Goal: Transaction & Acquisition: Purchase product/service

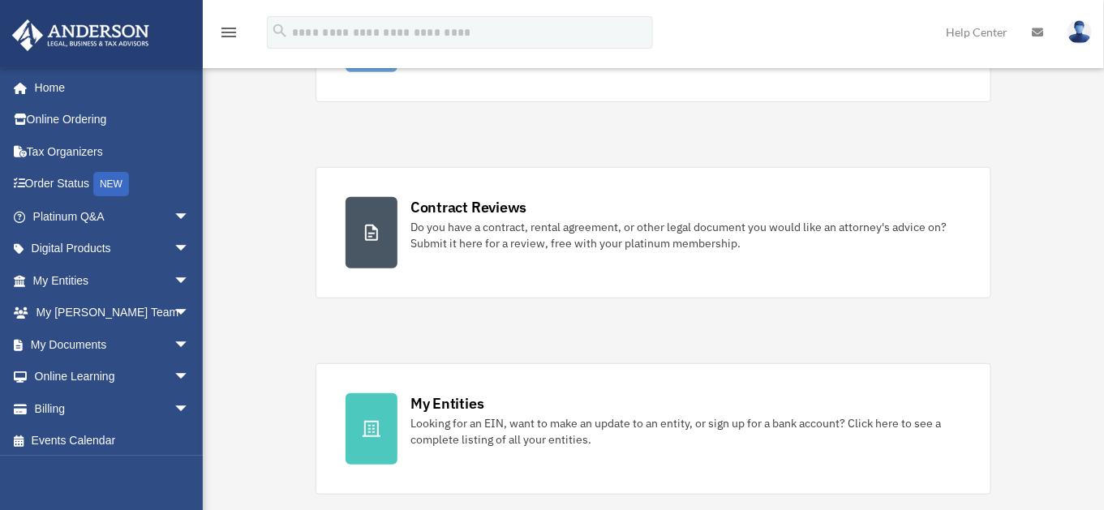
scroll to position [294, 0]
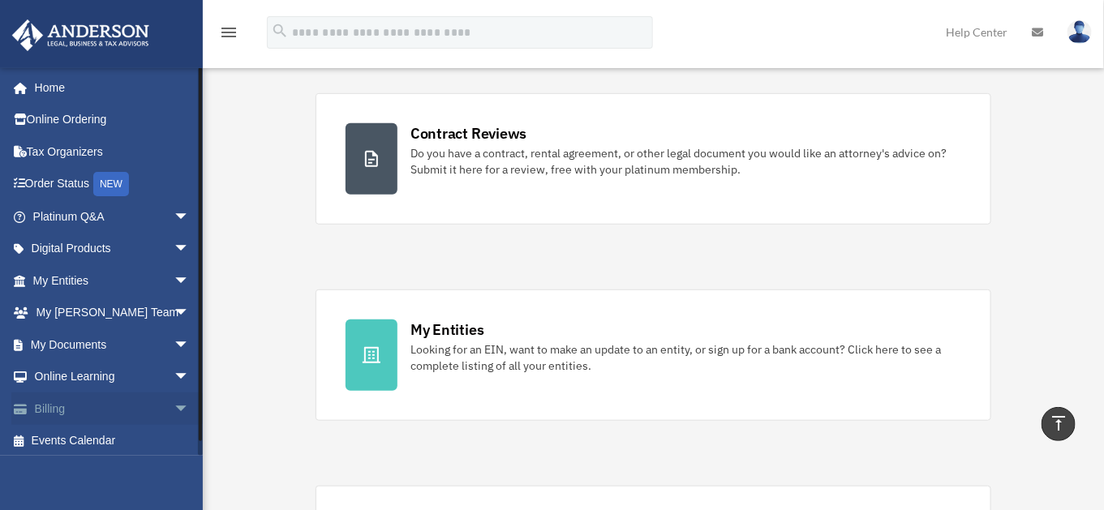
click at [135, 405] on link "Billing arrow_drop_down" at bounding box center [112, 409] width 203 height 32
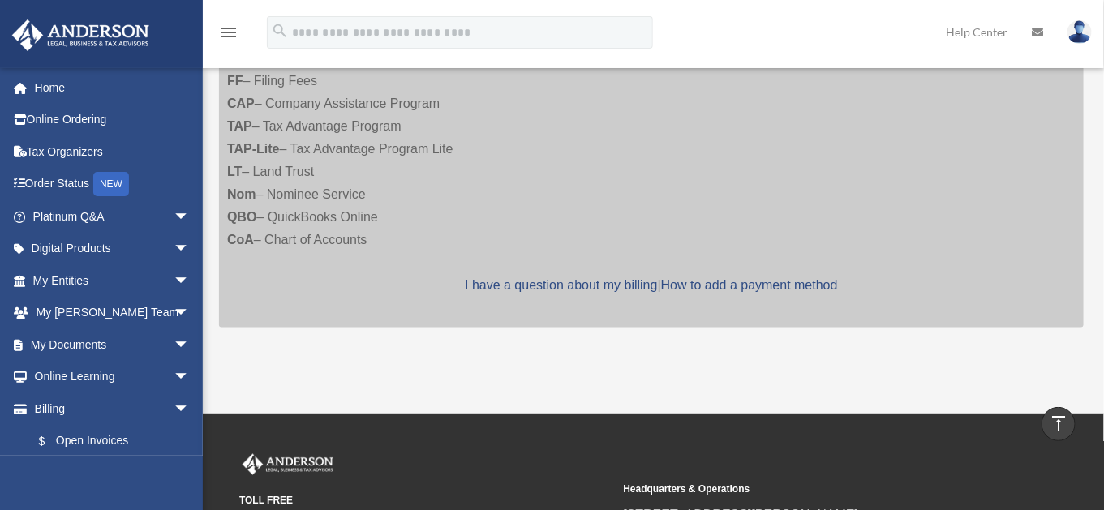
scroll to position [294, 0]
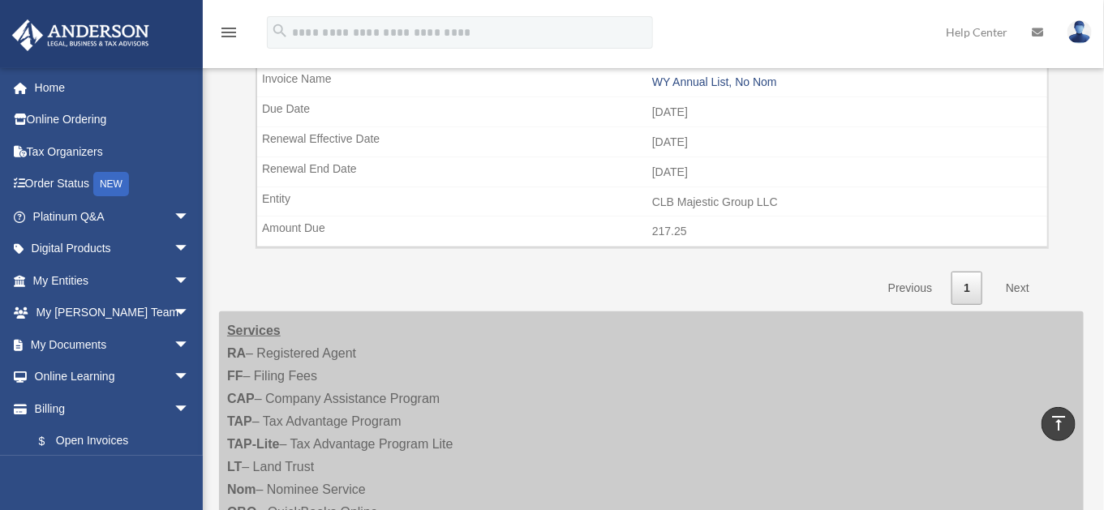
click at [1008, 305] on link "Next" at bounding box center [1018, 288] width 48 height 33
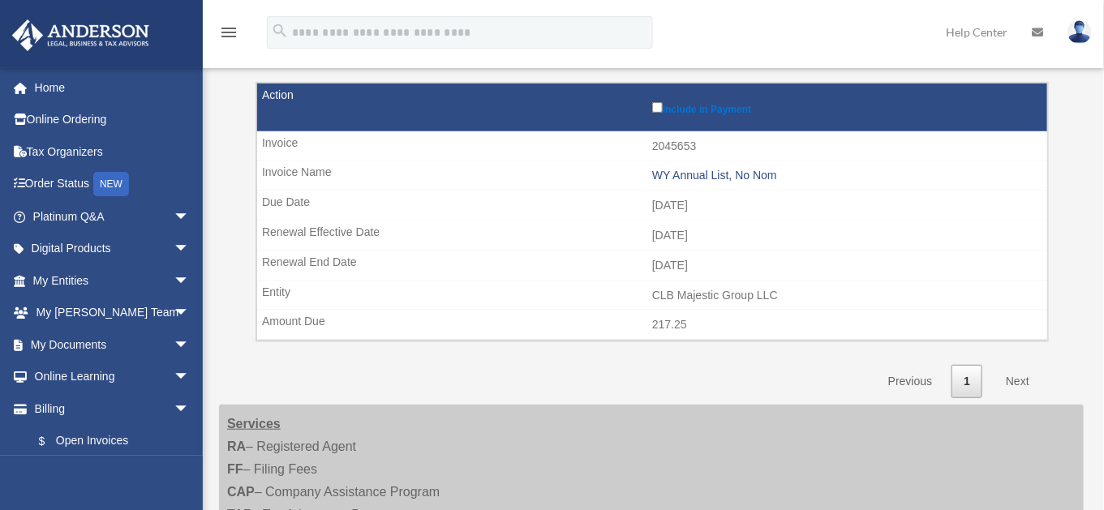
scroll to position [221, 0]
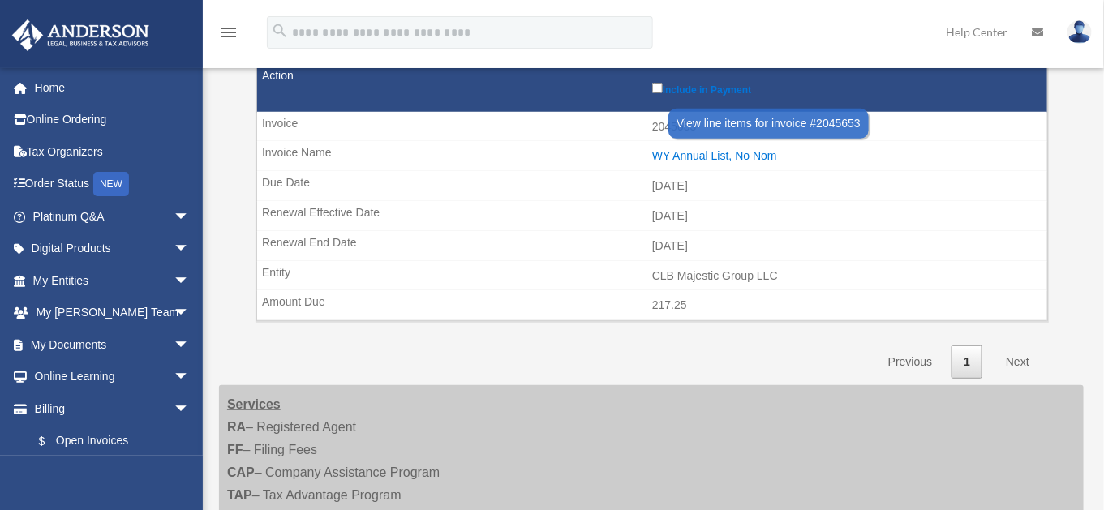
click at [732, 163] on div "WY Annual List, No Nom" at bounding box center [845, 156] width 387 height 14
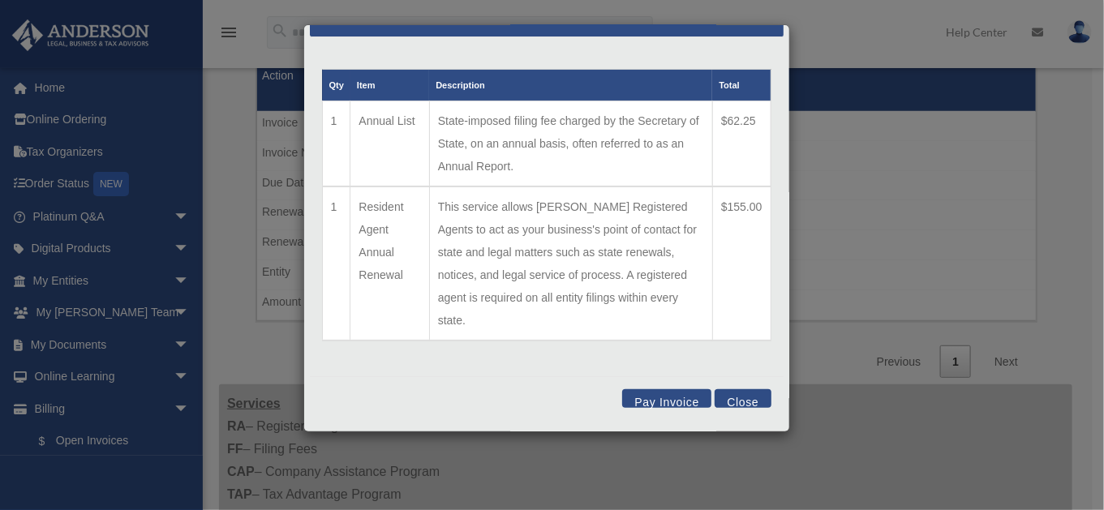
scroll to position [174, 0]
click at [655, 398] on button "Pay Invoice" at bounding box center [666, 398] width 89 height 19
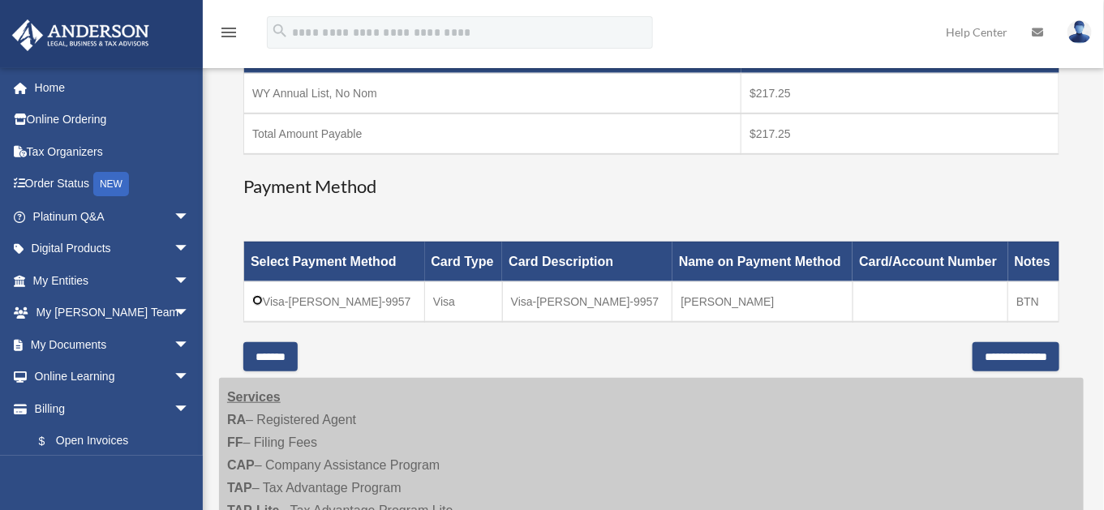
scroll to position [368, 0]
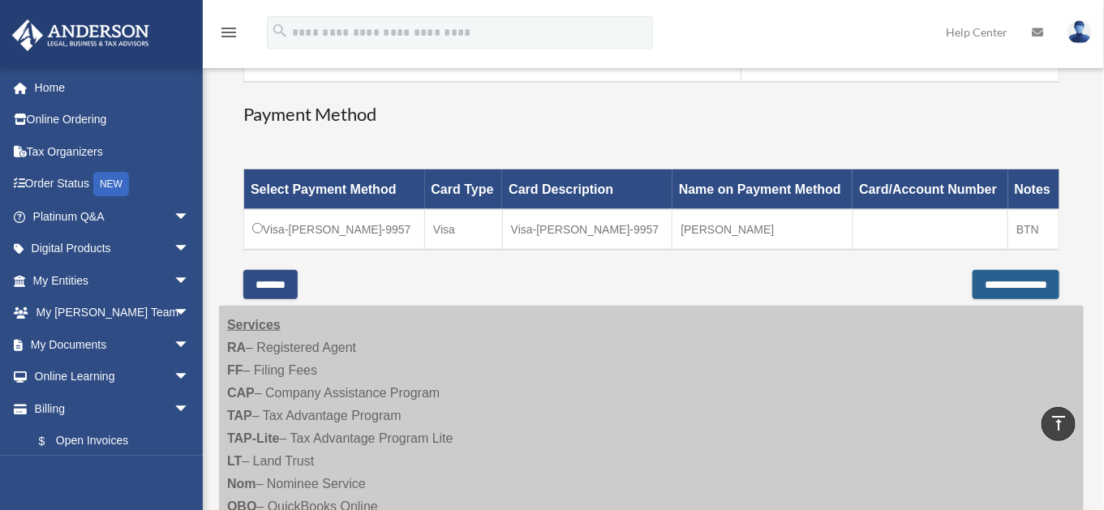
click at [973, 299] on input "**********" at bounding box center [1016, 284] width 87 height 29
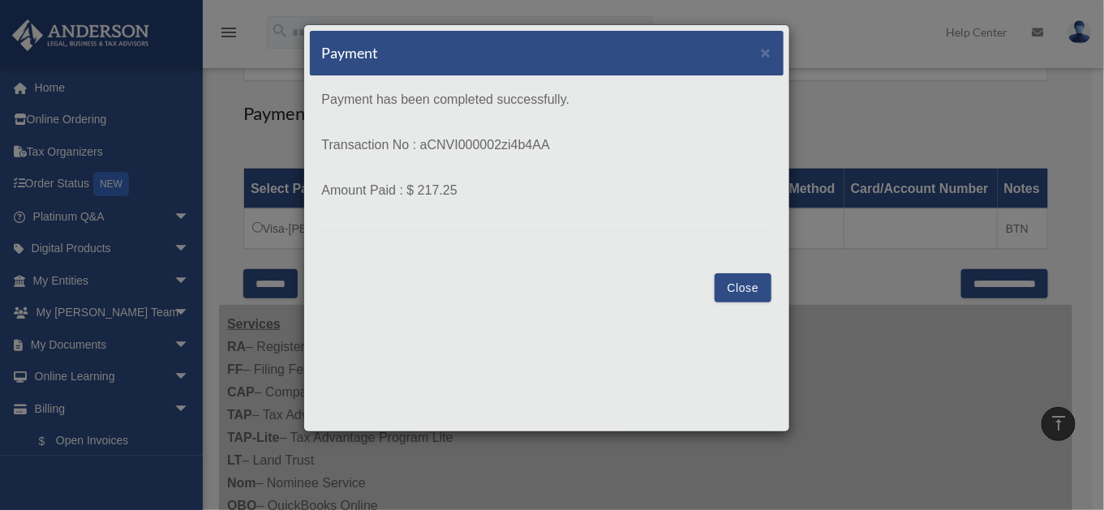
click at [737, 301] on button "Close" at bounding box center [743, 287] width 56 height 29
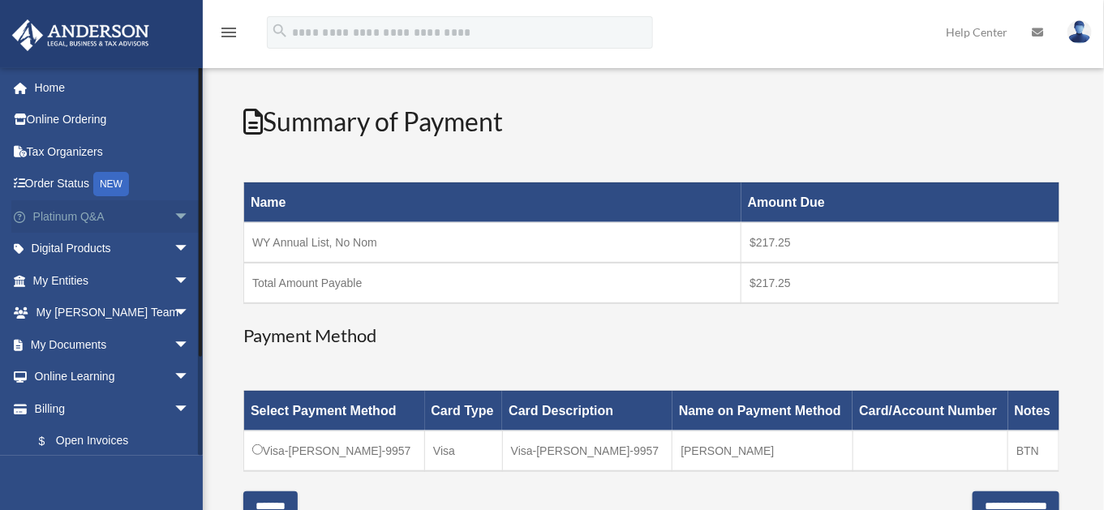
scroll to position [0, 0]
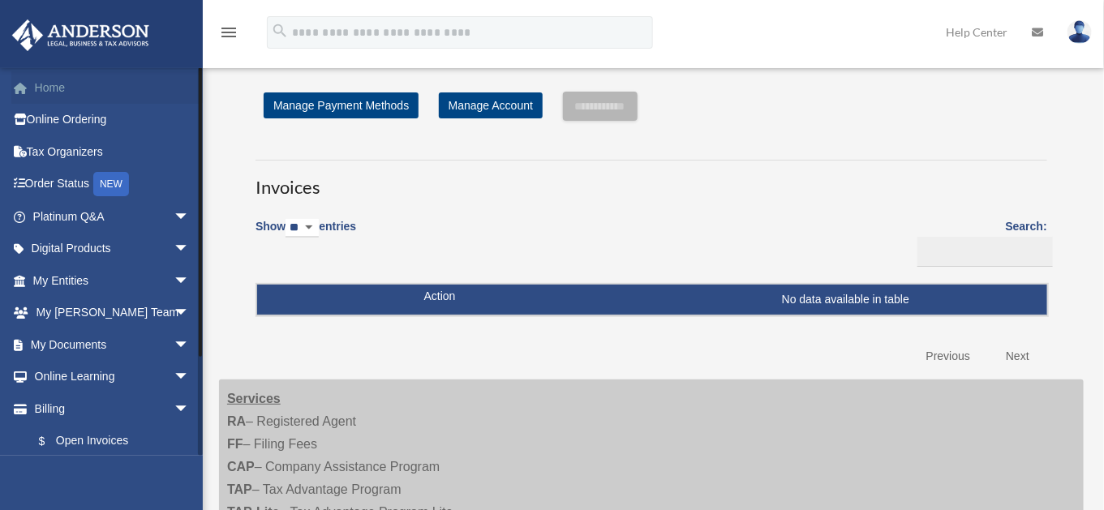
click at [58, 92] on link "Home" at bounding box center [112, 87] width 203 height 32
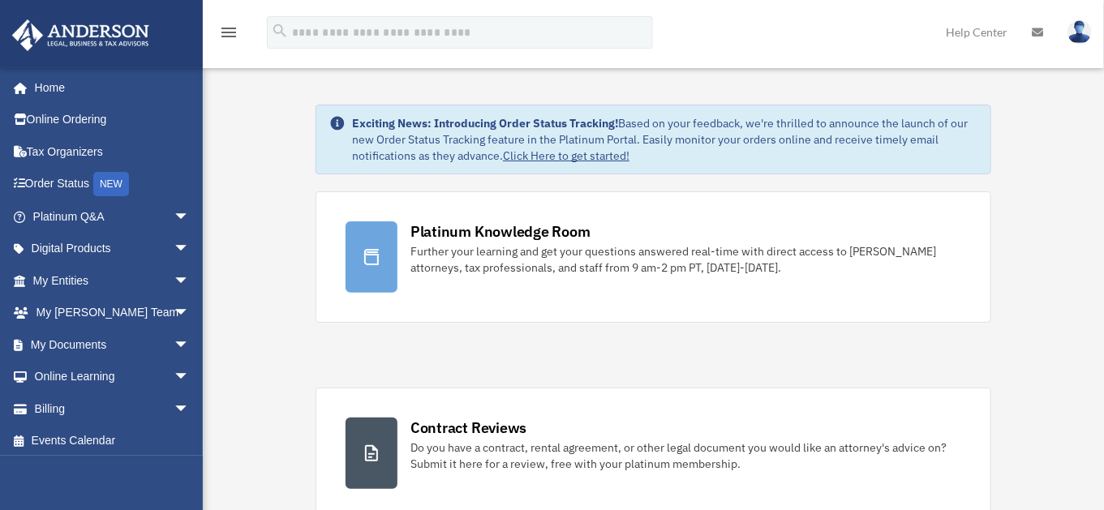
click at [232, 29] on icon "menu" at bounding box center [228, 32] width 19 height 19
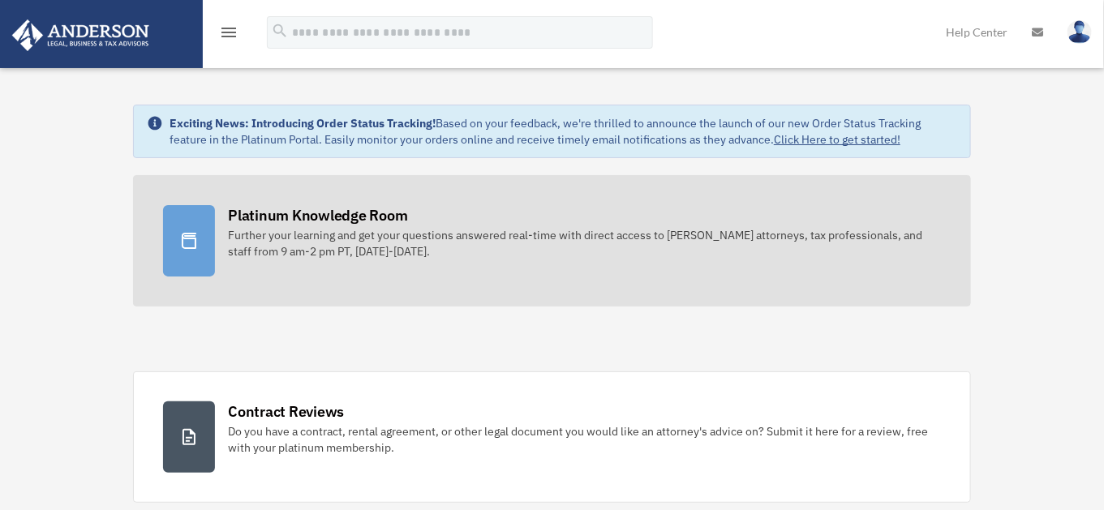
click at [272, 226] on div "Platinum Knowledge Room" at bounding box center [318, 215] width 180 height 20
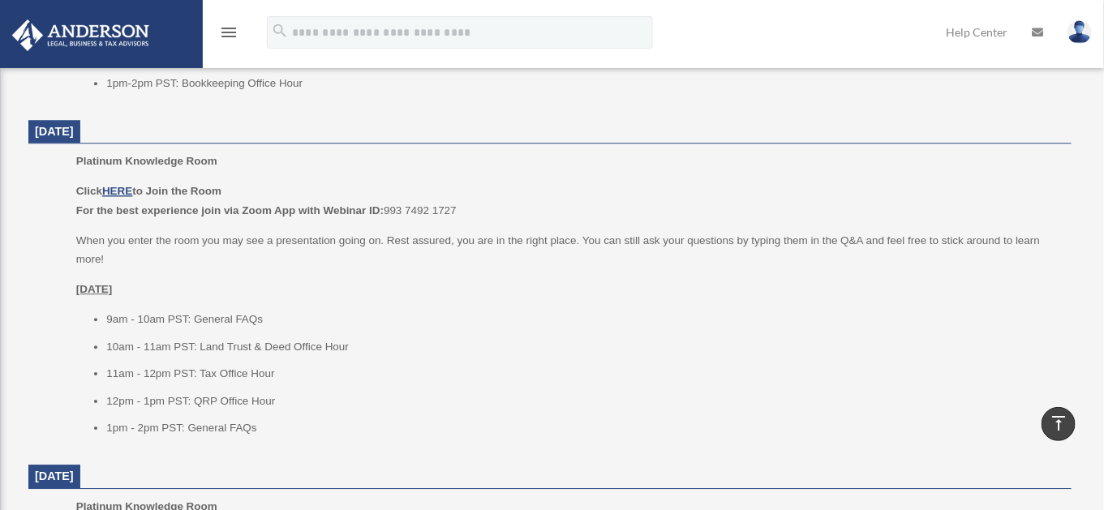
scroll to position [1475, 0]
